Goal: Check status: Check status

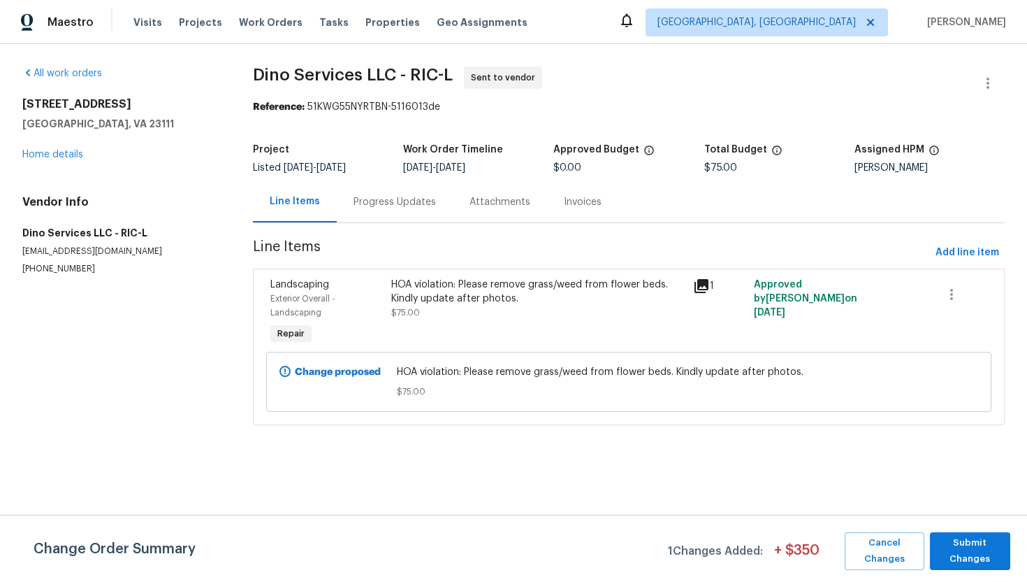
click at [398, 195] on div "Progress Updates" at bounding box center [395, 202] width 82 height 14
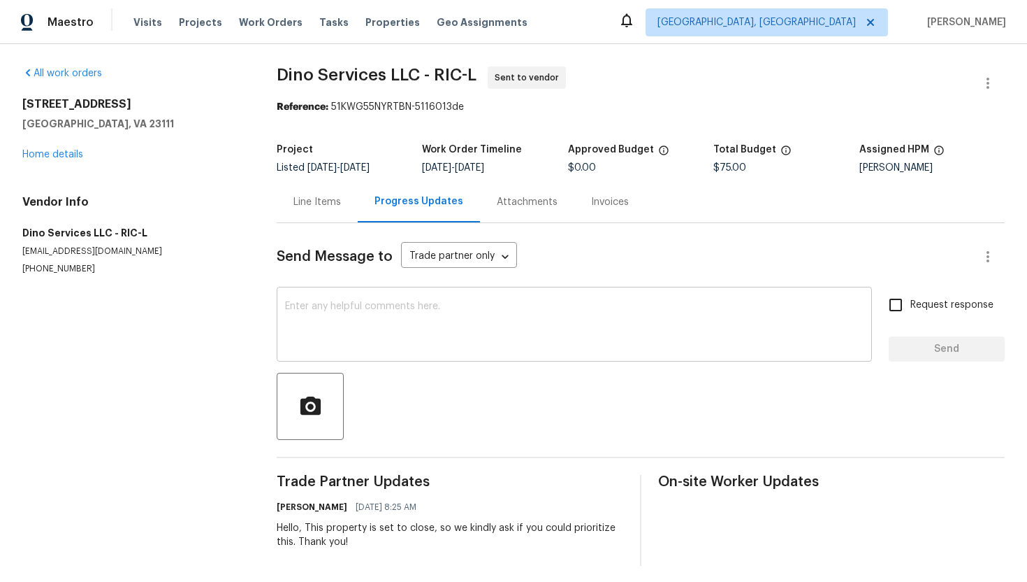
scroll to position [6, 0]
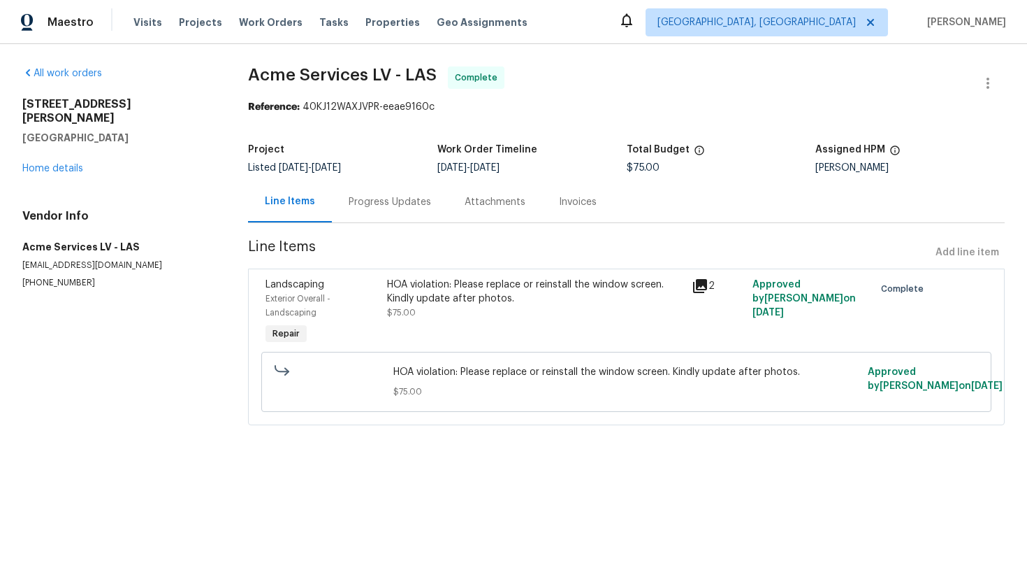
click at [389, 206] on div "Progress Updates" at bounding box center [390, 202] width 82 height 14
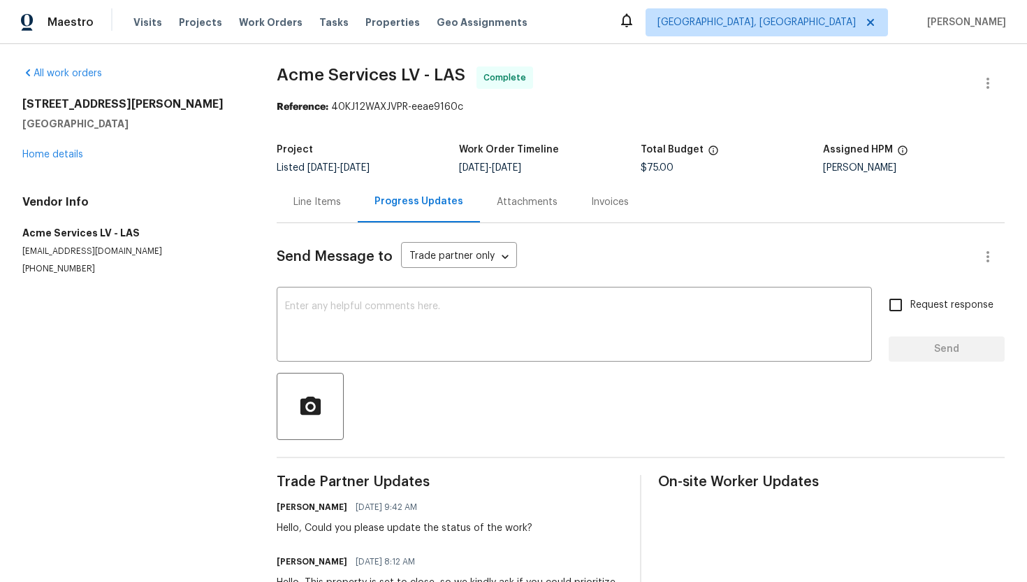
scroll to position [61, 0]
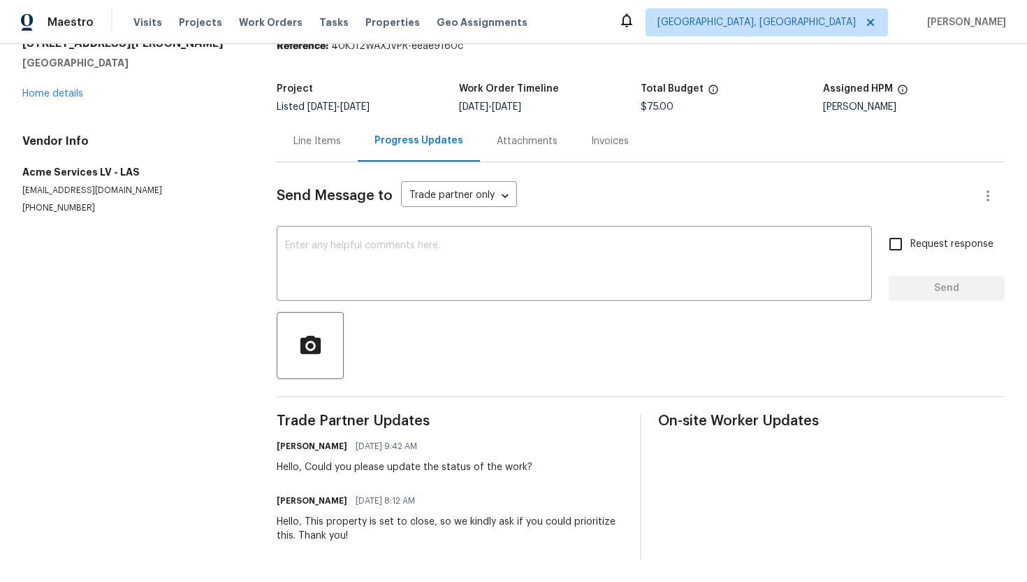
click at [333, 147] on div "Line Items" at bounding box center [318, 141] width 48 height 14
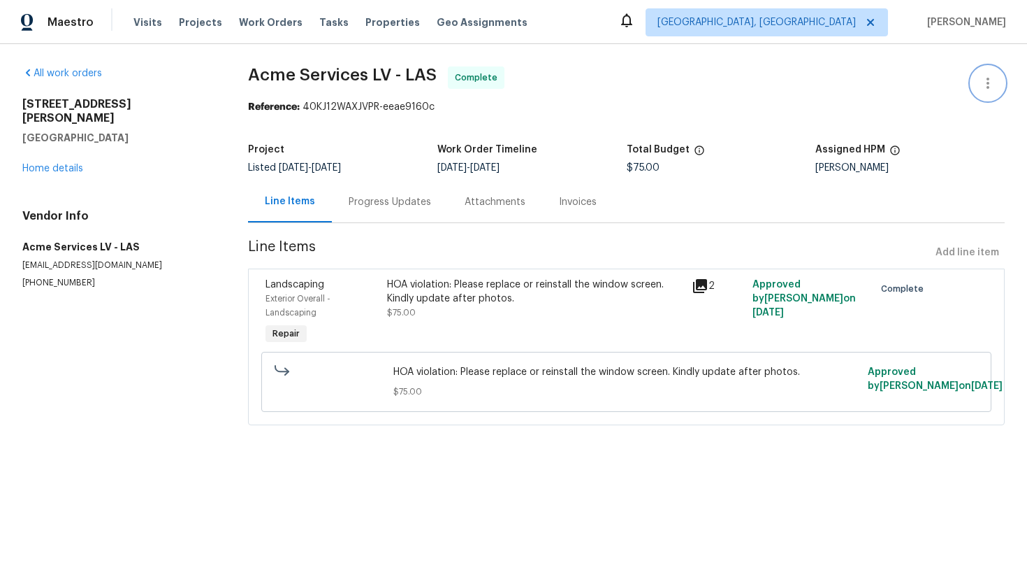
click at [994, 86] on icon "button" at bounding box center [988, 83] width 17 height 17
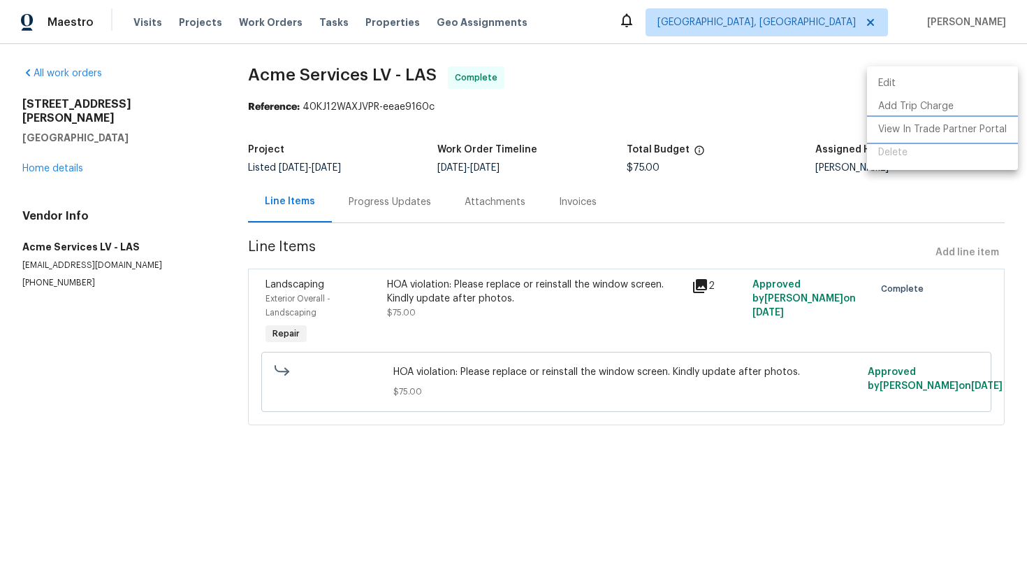
click at [925, 129] on li "View In Trade Partner Portal" at bounding box center [942, 129] width 151 height 23
drag, startPoint x: 747, startPoint y: 282, endPoint x: 856, endPoint y: 287, distance: 108.4
click at [856, 287] on div at bounding box center [513, 291] width 1027 height 582
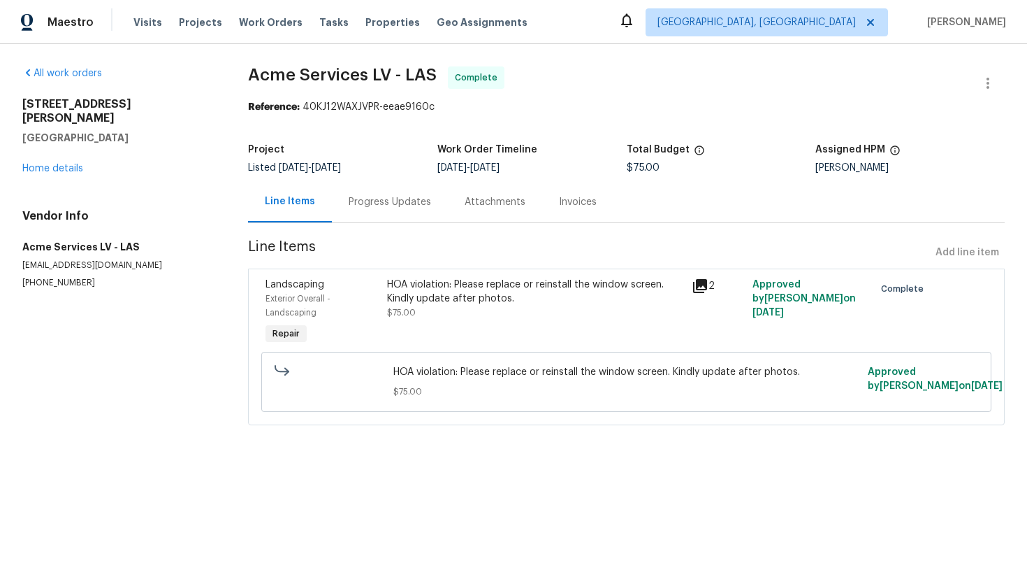
drag, startPoint x: 799, startPoint y: 295, endPoint x: 853, endPoint y: 291, distance: 54.6
click at [853, 291] on div "Approved by Udhaya Kumari on 9/24/2025" at bounding box center [810, 312] width 122 height 78
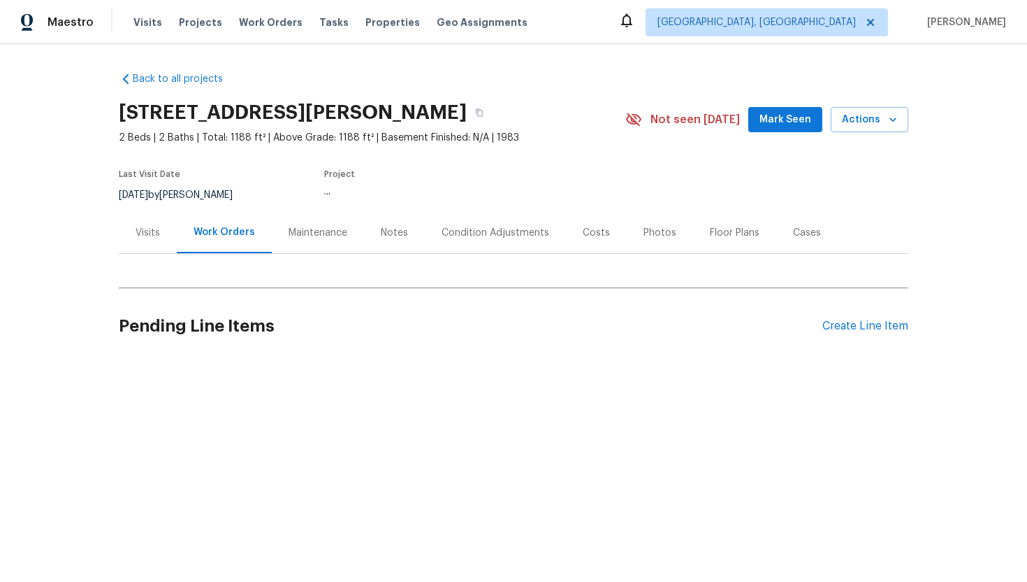
click at [590, 296] on h2 "Pending Line Items" at bounding box center [471, 326] width 704 height 65
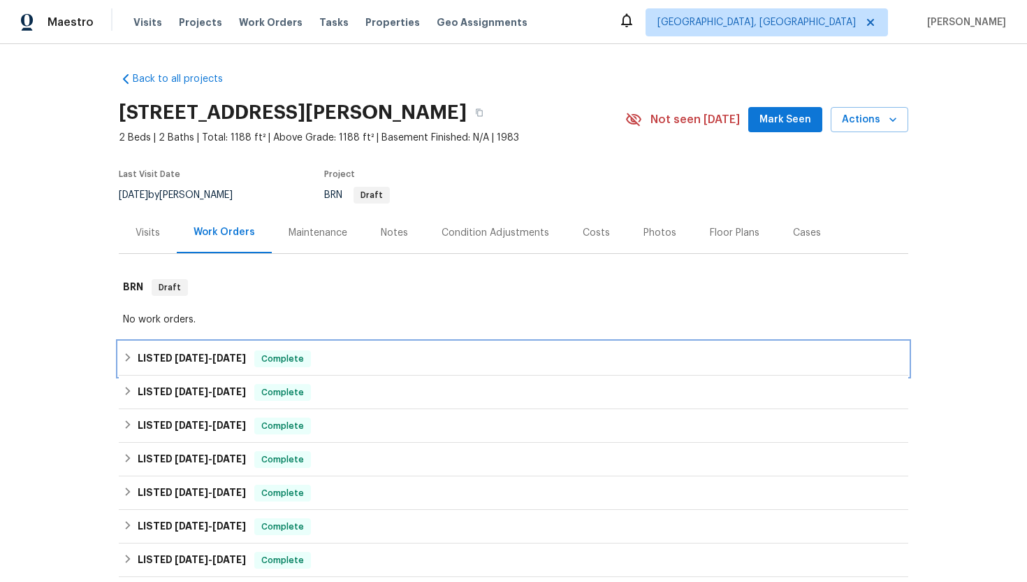
click at [551, 354] on div "LISTED 9/24/25 - 9/27/25 Complete" at bounding box center [513, 358] width 781 height 17
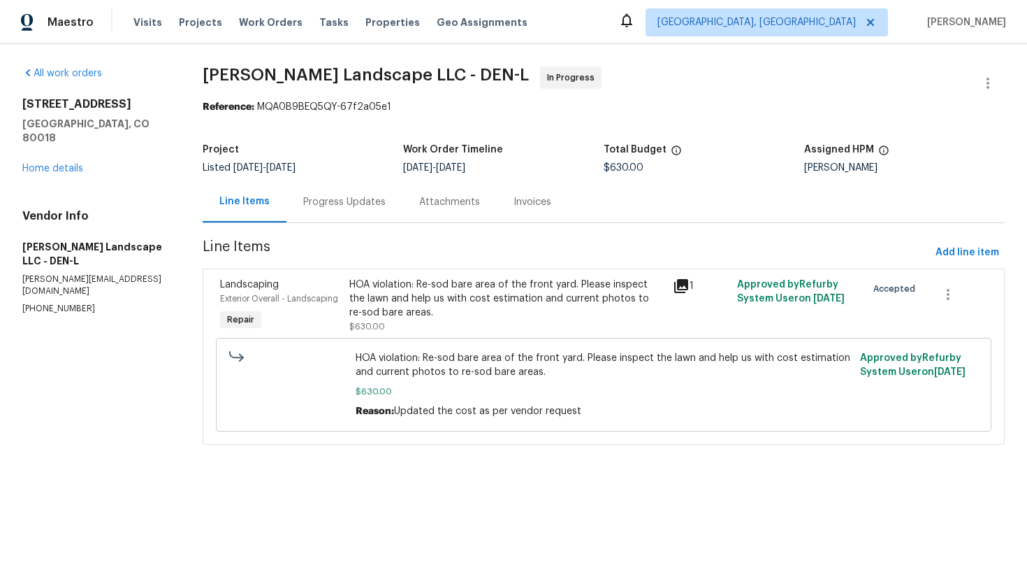
click at [349, 207] on div "Progress Updates" at bounding box center [344, 202] width 82 height 14
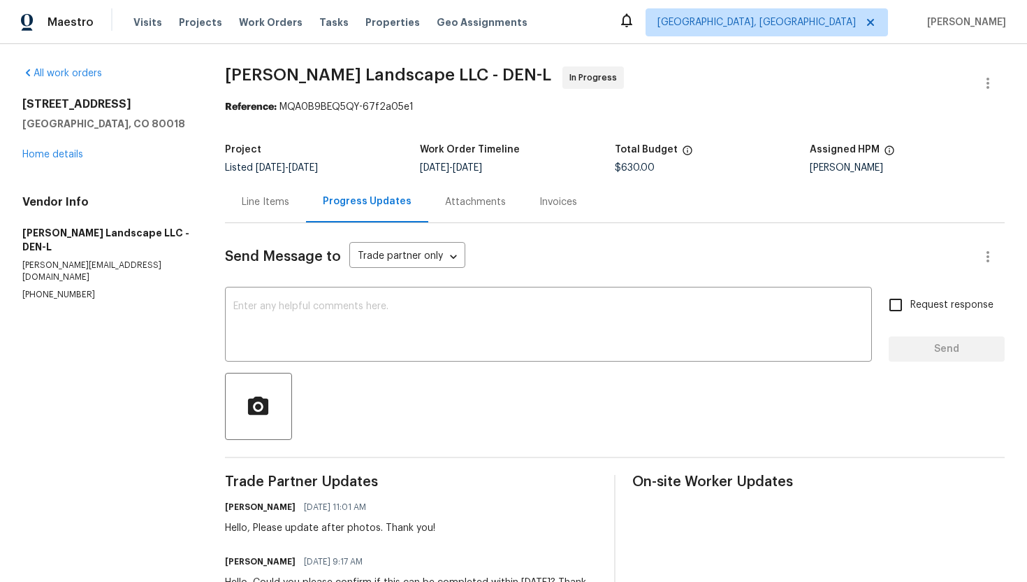
click at [25, 289] on p "[PHONE_NUMBER]" at bounding box center [106, 295] width 169 height 12
copy p "[PHONE_NUMBER]"
